Goal: Task Accomplishment & Management: Manage account settings

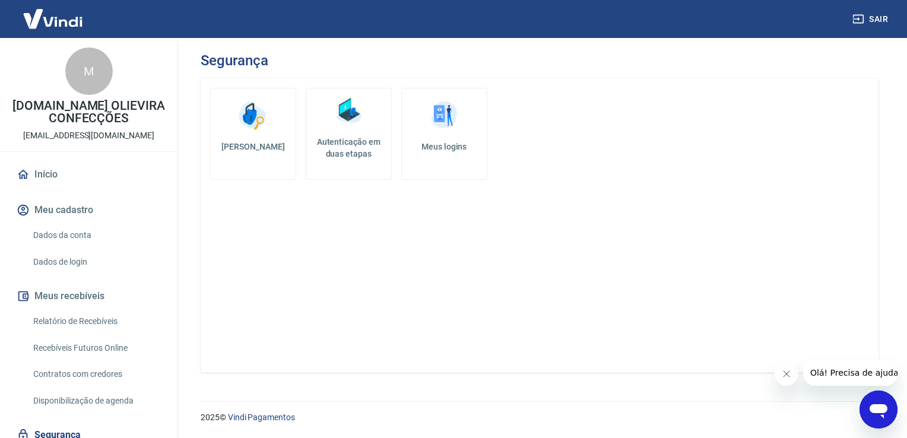
click at [245, 141] on h5 "[PERSON_NAME]" at bounding box center [253, 147] width 66 height 12
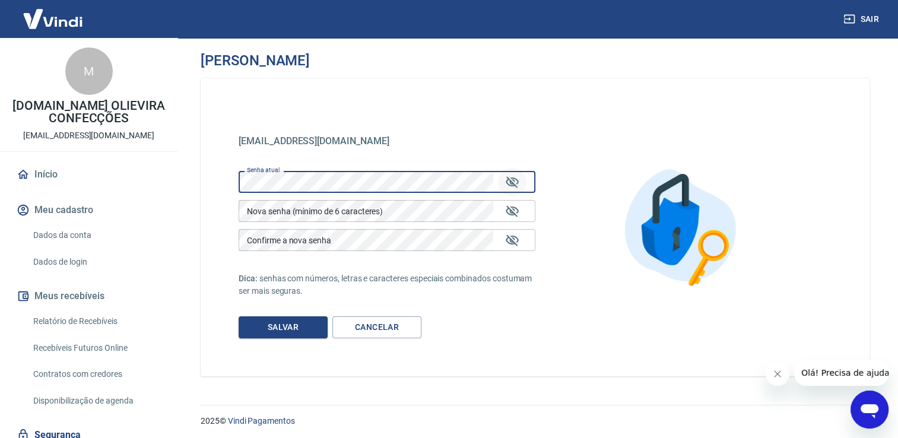
click at [520, 182] on button "Mostrar/esconder senha" at bounding box center [512, 182] width 28 height 28
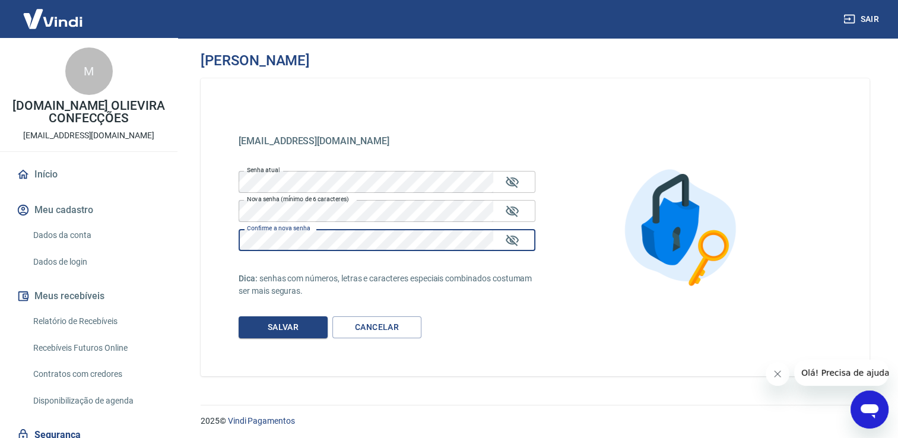
click at [300, 324] on button "Salvar" at bounding box center [283, 327] width 89 height 22
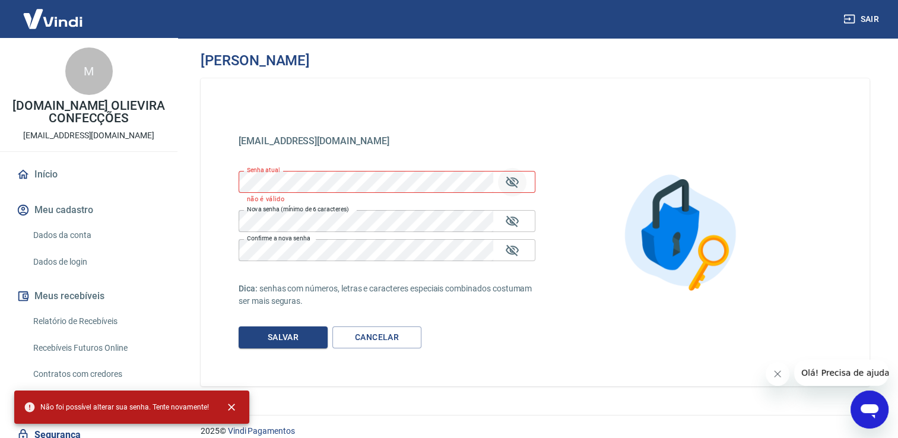
click at [520, 182] on button "Mostrar/esconder senha" at bounding box center [512, 182] width 28 height 28
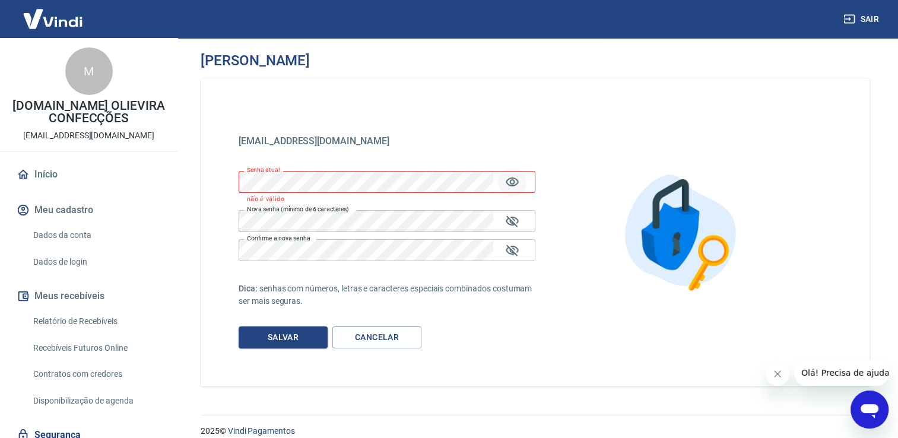
click at [520, 182] on button "Mostrar/esconder senha" at bounding box center [512, 182] width 28 height 28
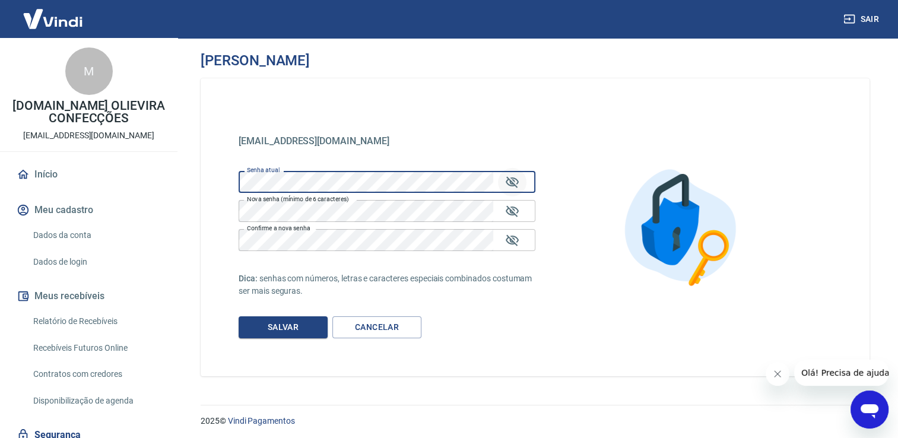
click at [239, 316] on button "Salvar" at bounding box center [283, 327] width 89 height 22
click at [290, 325] on button "Salvar" at bounding box center [283, 327] width 89 height 22
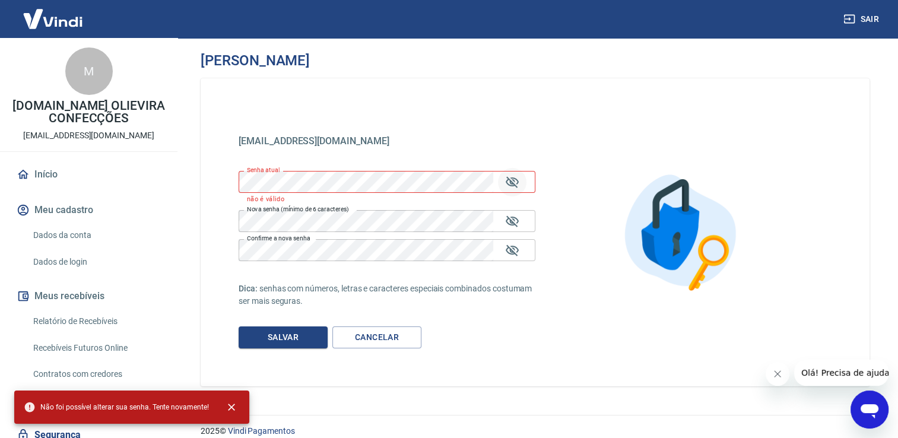
click at [507, 180] on icon "Mostrar/esconder senha" at bounding box center [512, 181] width 13 height 11
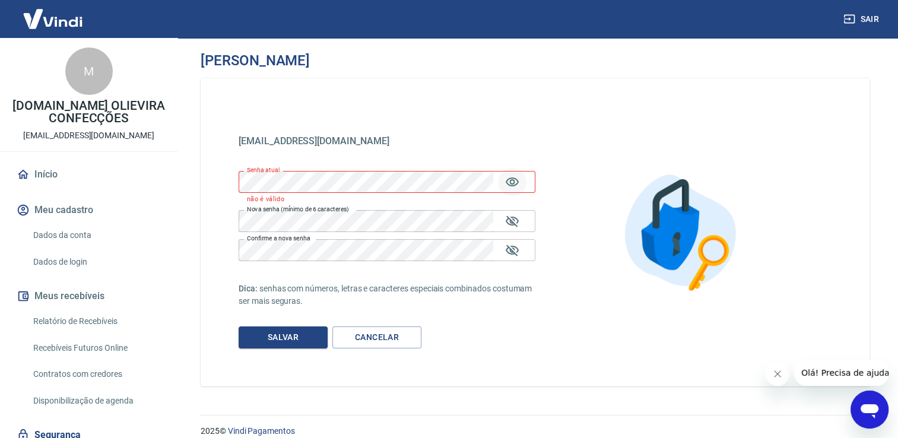
click at [508, 180] on icon "Mostrar/esconder senha" at bounding box center [512, 181] width 13 height 9
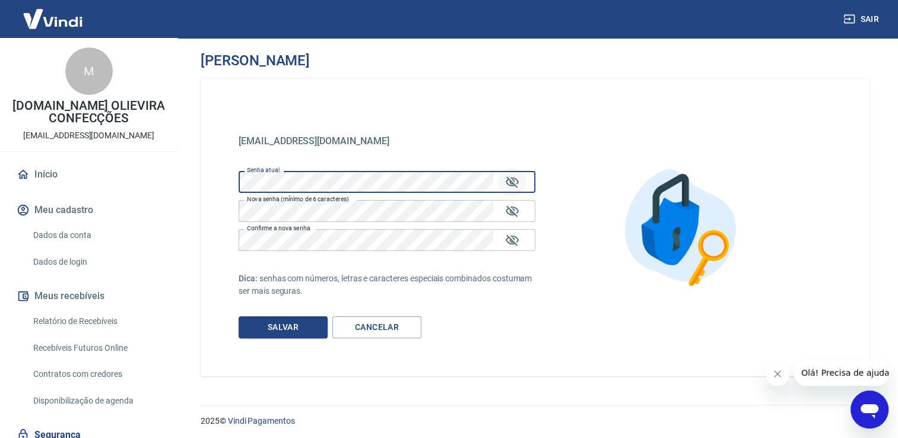
click at [239, 316] on button "Salvar" at bounding box center [283, 327] width 89 height 22
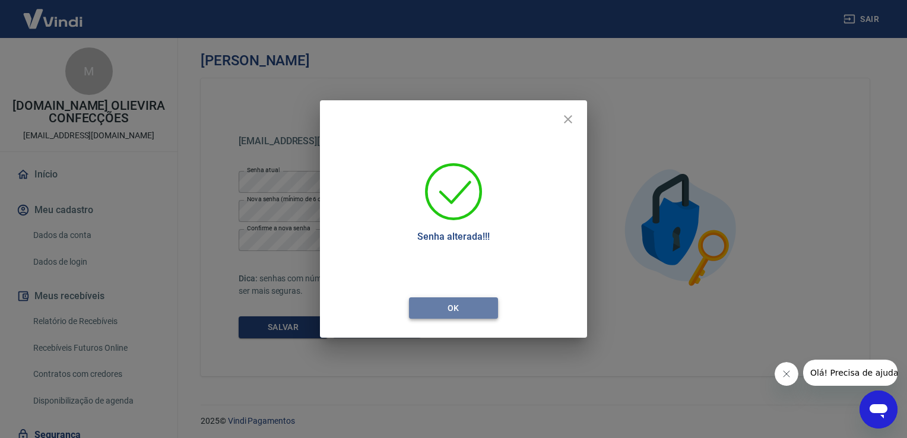
click at [459, 309] on button "Ok" at bounding box center [453, 308] width 89 height 22
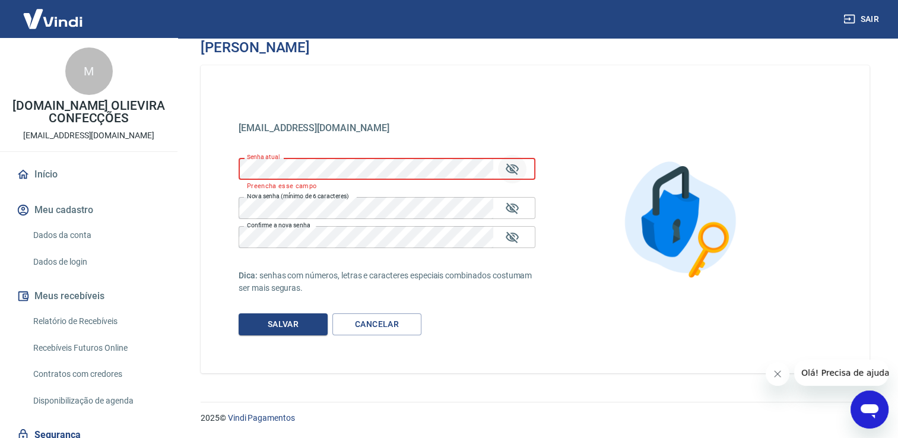
click at [865, 17] on button "Sair" at bounding box center [862, 19] width 43 height 22
